Goal: Information Seeking & Learning: Learn about a topic

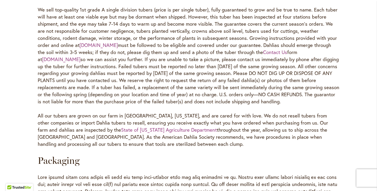
scroll to position [333, 0]
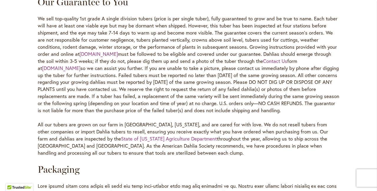
drag, startPoint x: 236, startPoint y: 116, endPoint x: 32, endPoint y: 26, distance: 222.8
click at [32, 26] on div "Home Help Center Our Guarantee & Return Policy [GEOGRAPHIC_DATA] Our Guarantee …" at bounding box center [188, 191] width 377 height 905
copy p "Lo ipsu dol-sitamet 4co adipi E seddoe temporin utlabo (etdol ma ali enimad min…"
click at [263, 64] on link "Contact Us" at bounding box center [275, 61] width 24 height 7
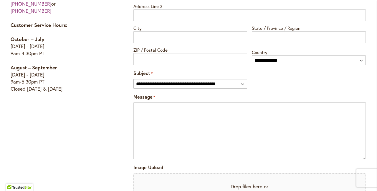
scroll to position [433, 0]
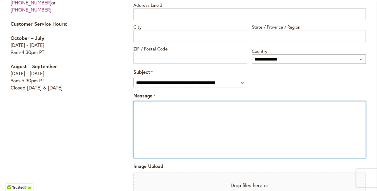
click at [143, 105] on textarea "Message *" at bounding box center [250, 129] width 233 height 57
paste textarea "**********"
type textarea "**********"
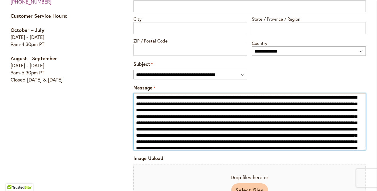
scroll to position [0, 0]
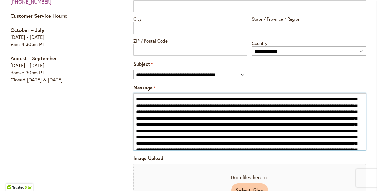
drag, startPoint x: 208, startPoint y: 142, endPoint x: 133, endPoint y: 91, distance: 90.6
click at [134, 91] on div "Message *" at bounding box center [250, 117] width 233 height 66
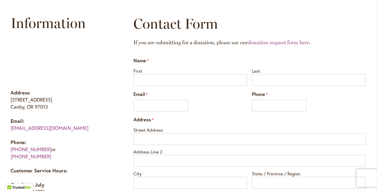
scroll to position [285, 0]
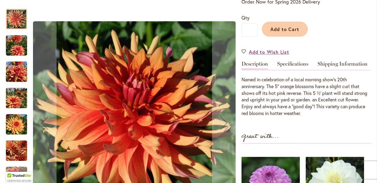
click at [14, 129] on img "GOOD DAY" at bounding box center [16, 124] width 21 height 21
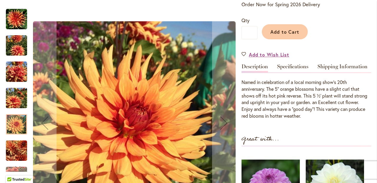
scroll to position [0, 0]
click at [14, 23] on img "GOOD DAY" at bounding box center [16, 19] width 21 height 21
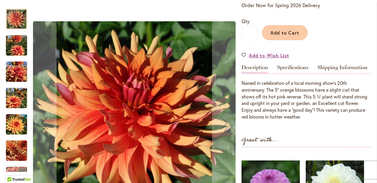
scroll to position [0, 0]
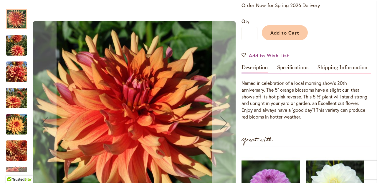
click at [226, 126] on div "Next" at bounding box center [224, 123] width 24 height 24
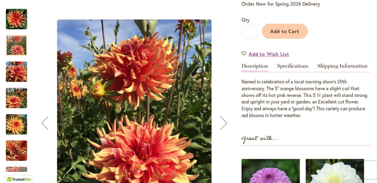
scroll to position [134, 0]
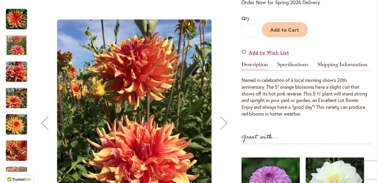
click at [226, 126] on div "Next" at bounding box center [224, 123] width 24 height 24
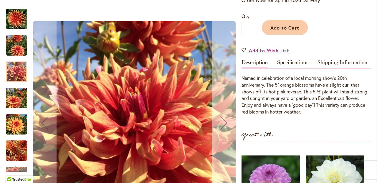
scroll to position [137, 0]
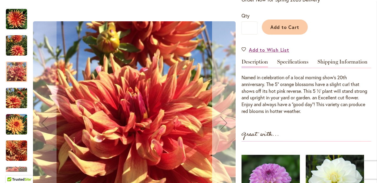
click at [224, 126] on div "Next" at bounding box center [224, 123] width 24 height 24
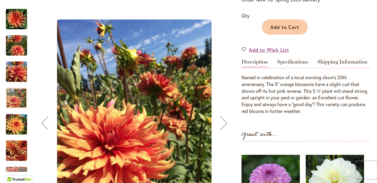
scroll to position [139, 0]
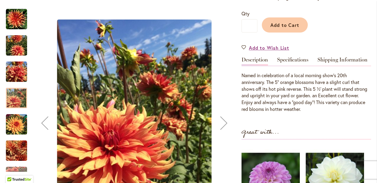
click at [224, 126] on div "Next" at bounding box center [224, 123] width 24 height 24
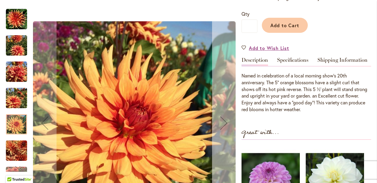
click at [224, 126] on div "Next" at bounding box center [224, 123] width 24 height 24
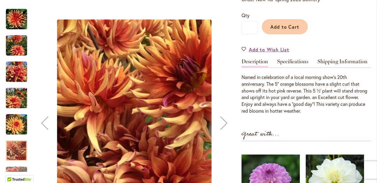
scroll to position [137, 0]
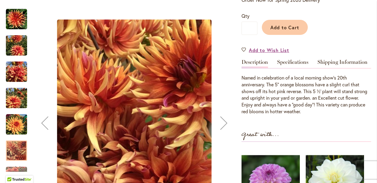
click at [16, 127] on img "GOOD DAY" at bounding box center [16, 124] width 21 height 21
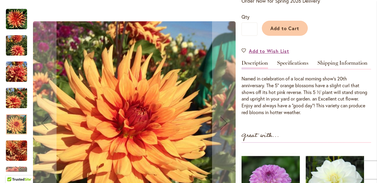
scroll to position [136, 0]
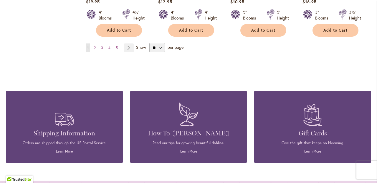
scroll to position [592, 0]
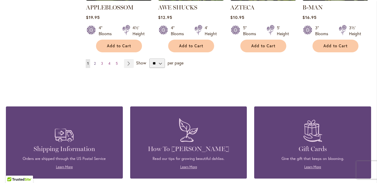
click at [95, 61] on span "2" at bounding box center [95, 63] width 2 height 4
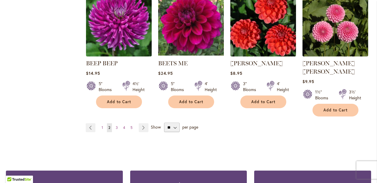
scroll to position [587, 0]
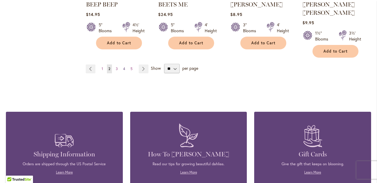
click at [126, 64] on link "Page 4" at bounding box center [124, 68] width 5 height 9
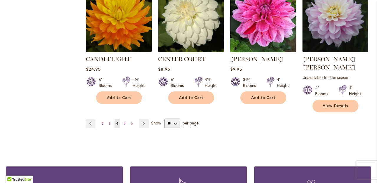
scroll to position [549, 0]
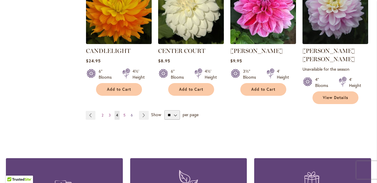
click at [132, 113] on span "6" at bounding box center [132, 115] width 2 height 4
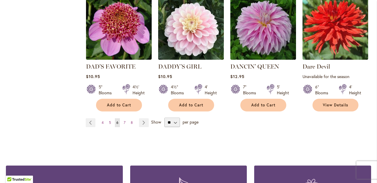
scroll to position [555, 0]
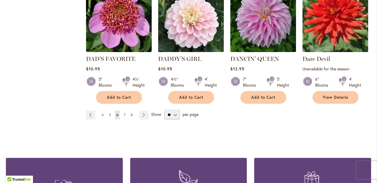
click at [131, 112] on span "8" at bounding box center [132, 114] width 2 height 4
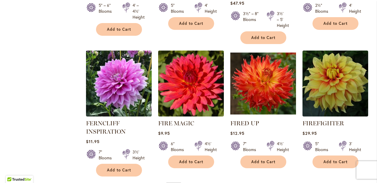
scroll to position [522, 0]
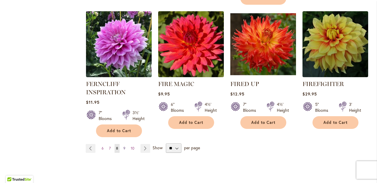
click at [124, 147] on span "9" at bounding box center [125, 148] width 2 height 4
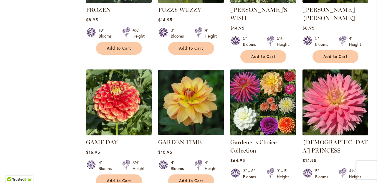
scroll to position [499, 0]
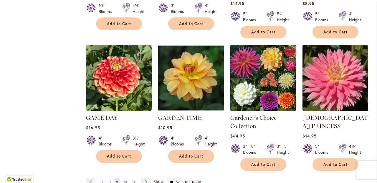
click at [125, 179] on span "10" at bounding box center [126, 181] width 4 height 4
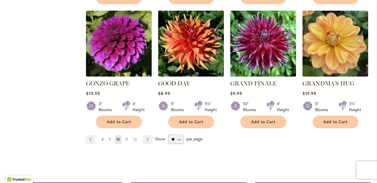
scroll to position [546, 0]
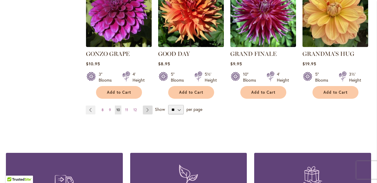
click at [149, 105] on link "Page Next" at bounding box center [148, 109] width 10 height 9
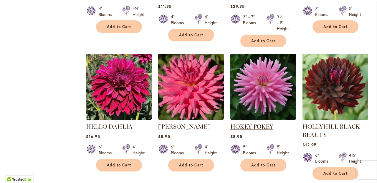
scroll to position [519, 0]
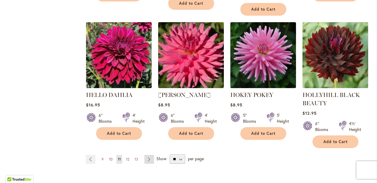
click at [147, 158] on link "Page Next" at bounding box center [149, 159] width 10 height 9
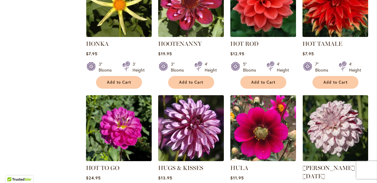
scroll to position [343, 0]
